Goal: Find specific page/section: Find specific page/section

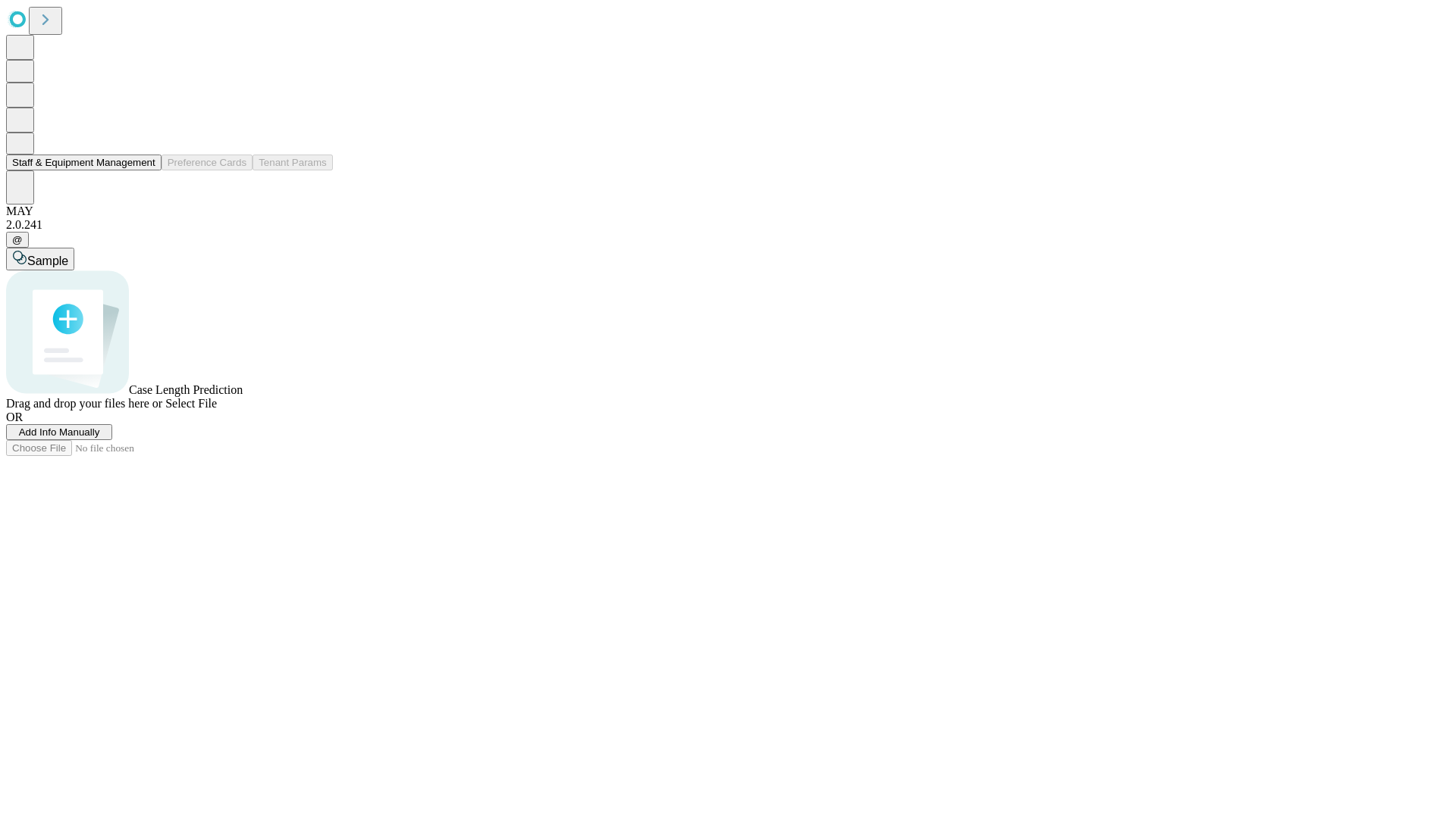
click at [145, 170] on button "Staff & Equipment Management" at bounding box center [84, 162] width 155 height 16
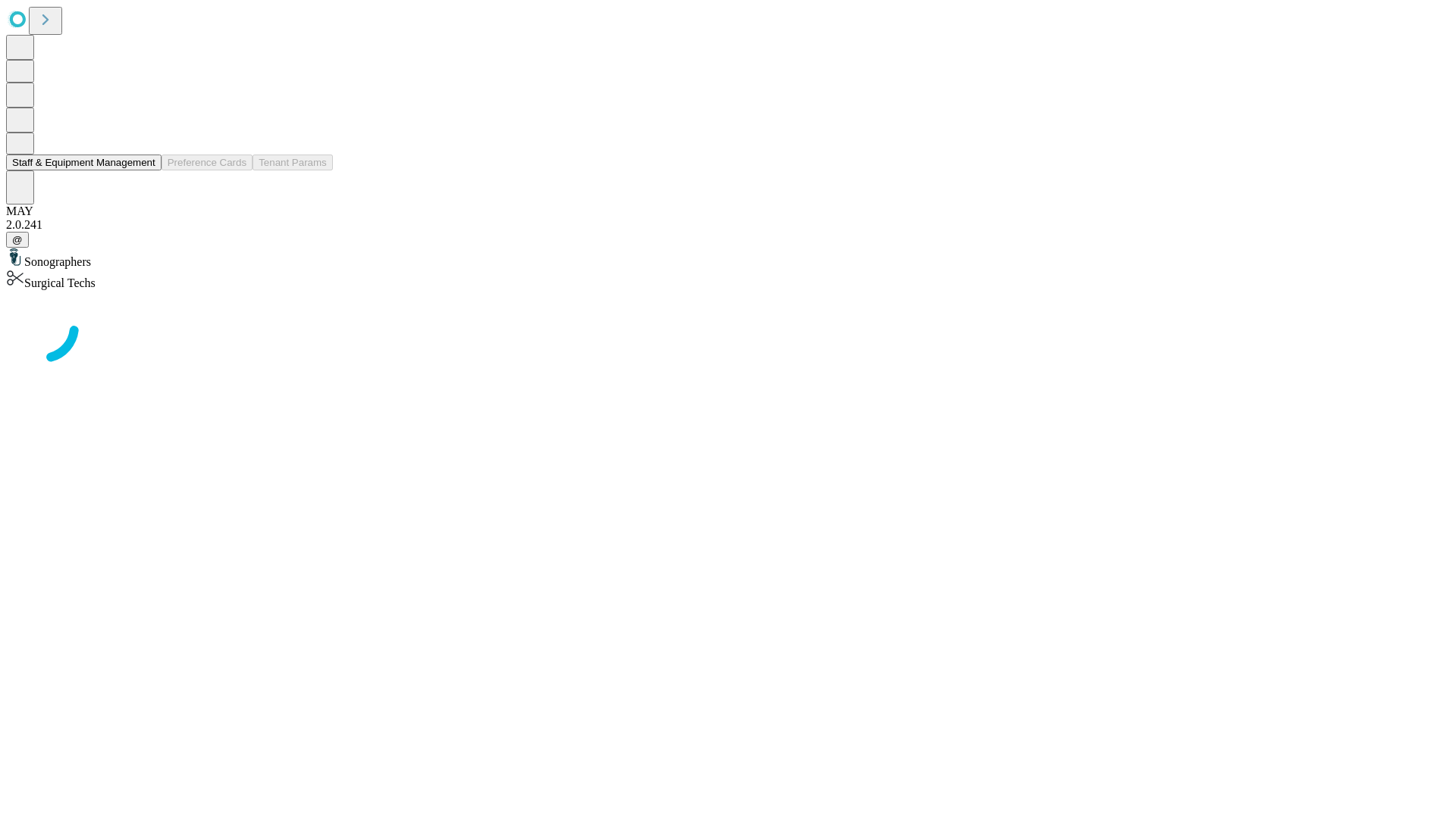
click at [145, 170] on button "Staff & Equipment Management" at bounding box center [84, 162] width 155 height 16
